Goal: Information Seeking & Learning: Learn about a topic

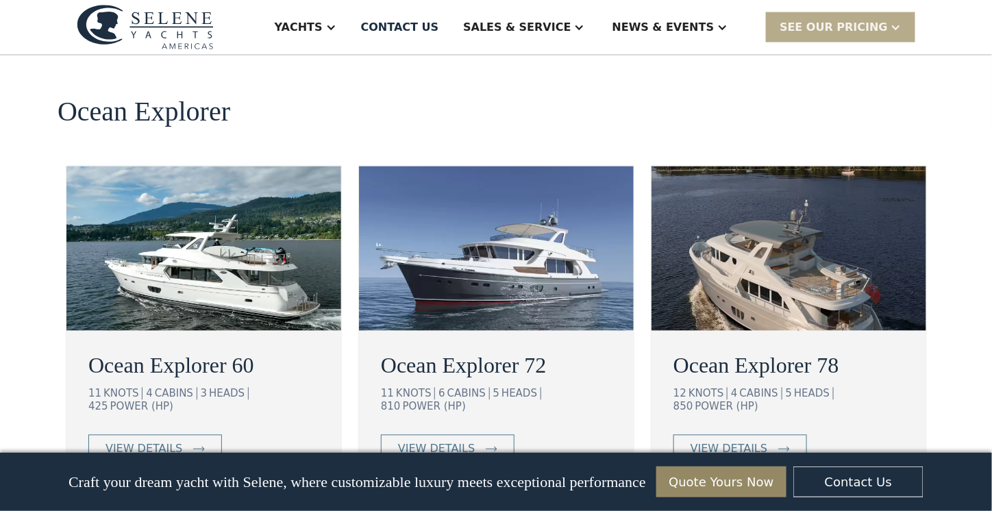
scroll to position [2319, 0]
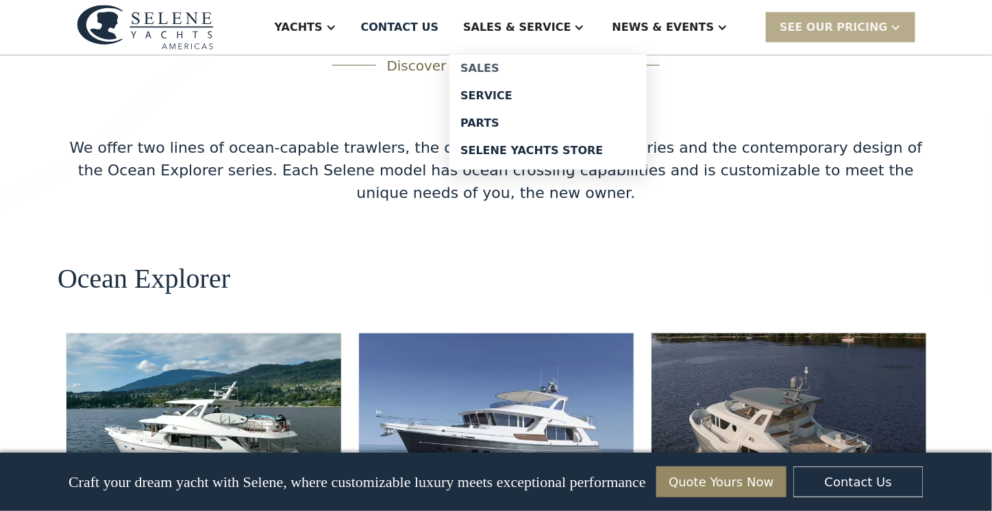
click at [539, 64] on div "Sales" at bounding box center [547, 68] width 175 height 11
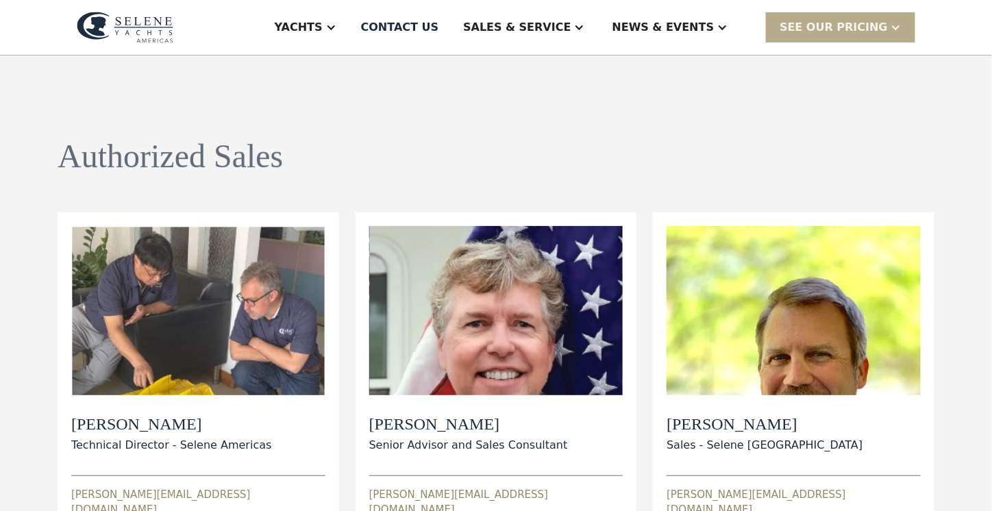
click at [539, 64] on div "Authorized Sales view details View Bio [PERSON_NAME] Technical Director - Selen…" at bounding box center [496, 521] width 877 height 930
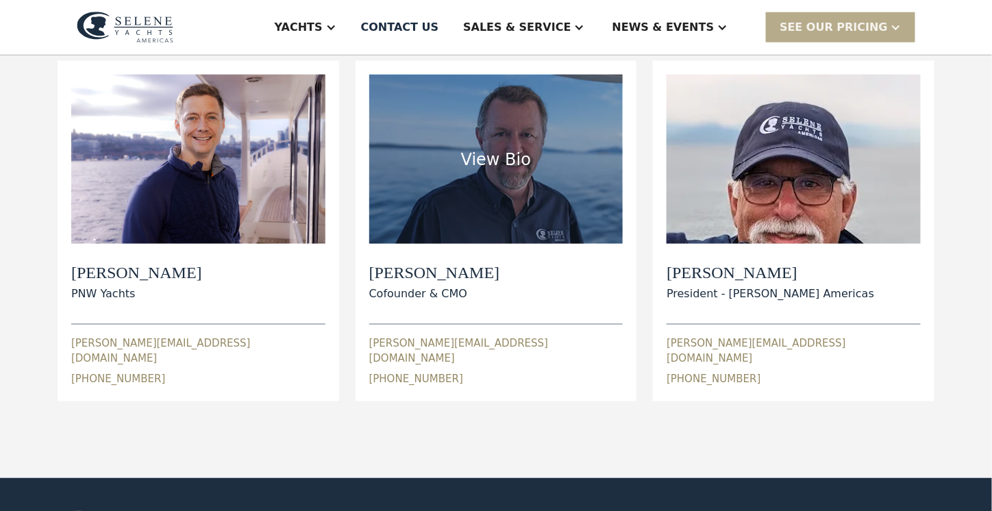
scroll to position [508, 0]
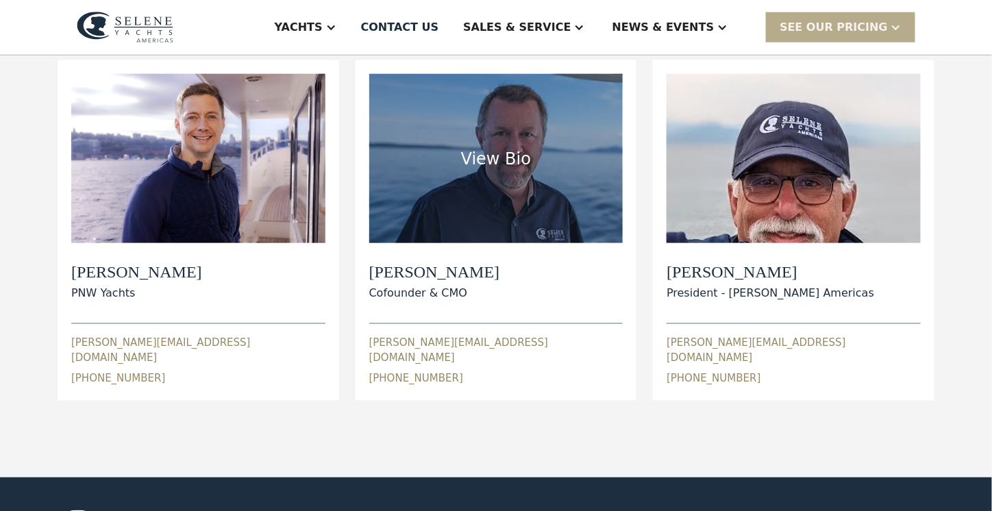
click at [494, 147] on div "View Bio" at bounding box center [496, 159] width 70 height 25
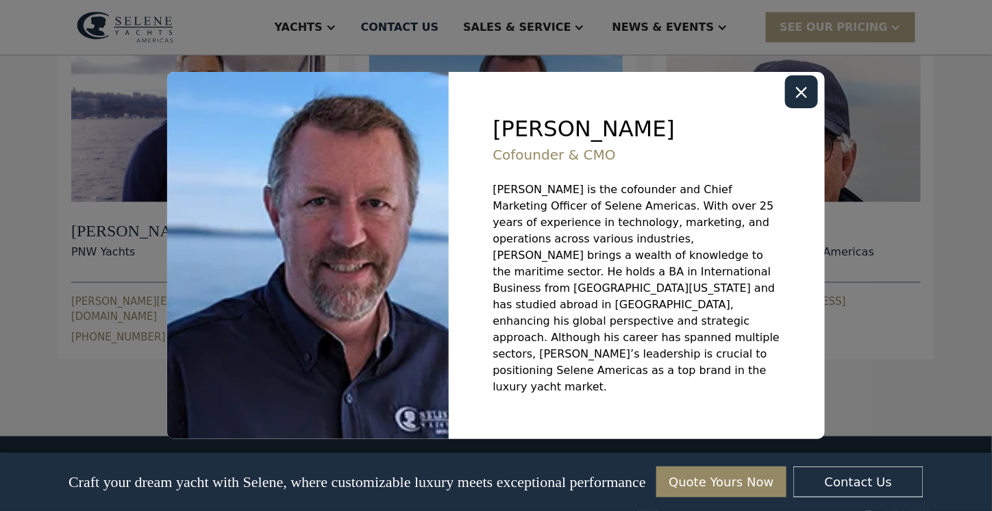
scroll to position [550, 0]
click at [800, 98] on icon "Close modal" at bounding box center [801, 92] width 11 height 11
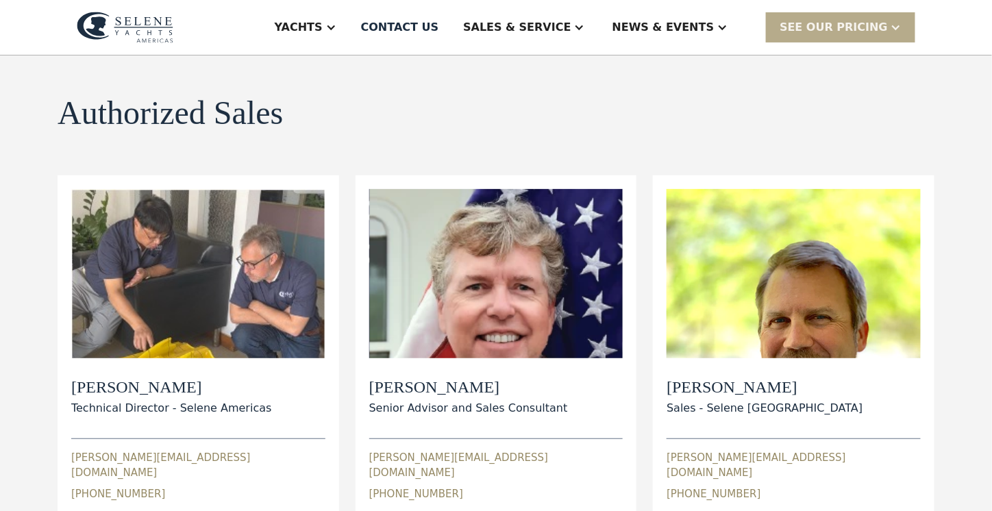
scroll to position [0, 0]
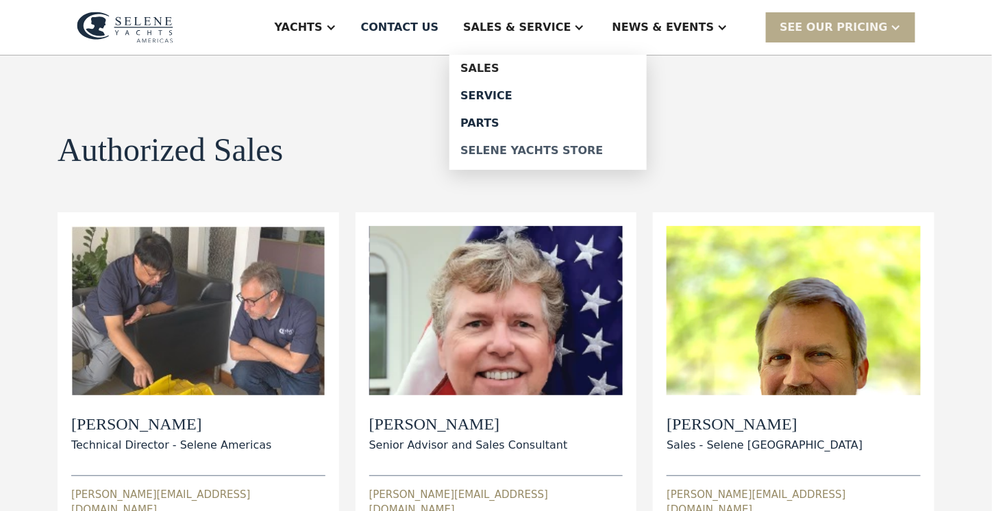
click at [536, 148] on div "Selene Yachts Store" at bounding box center [547, 150] width 175 height 11
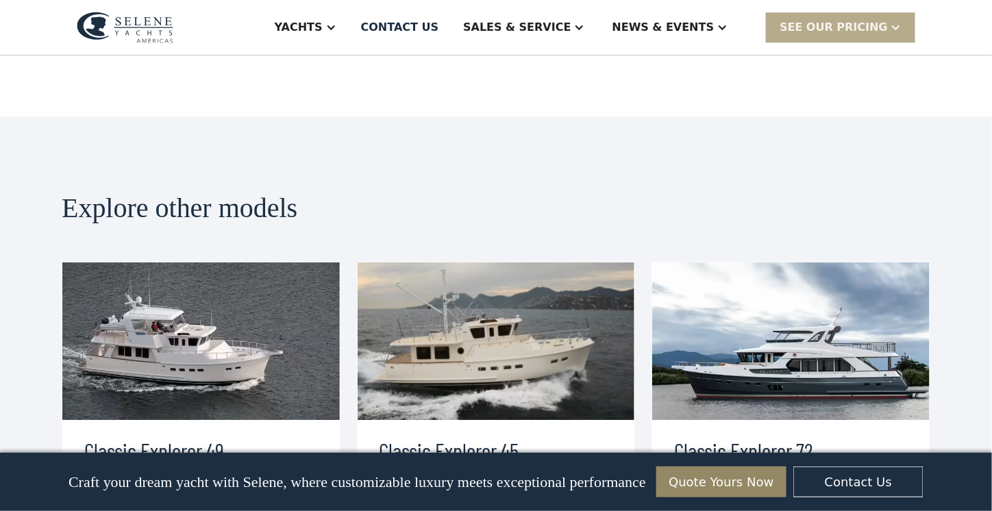
scroll to position [3010, 0]
